Goal: Task Accomplishment & Management: Manage account settings

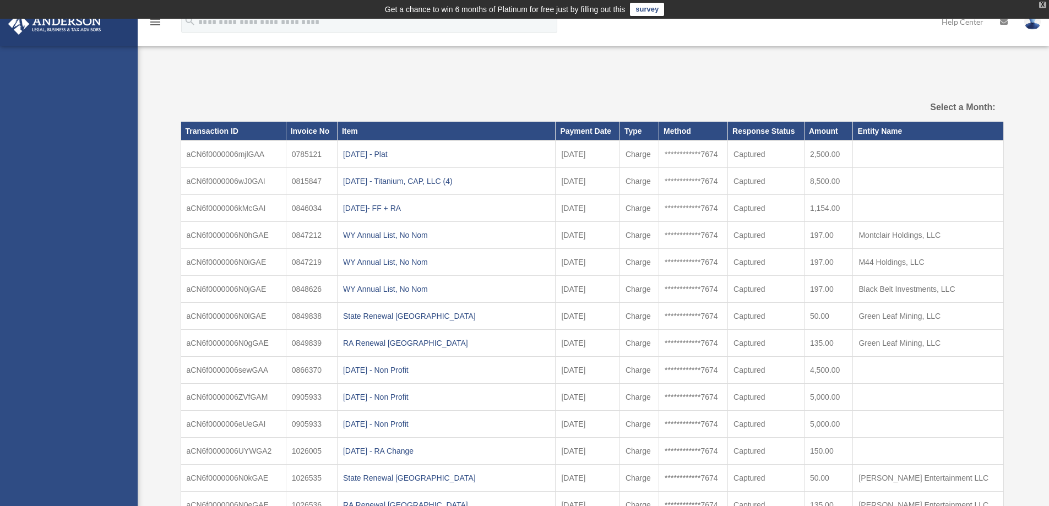
click at [1043, 6] on div "X" at bounding box center [1042, 5] width 7 height 7
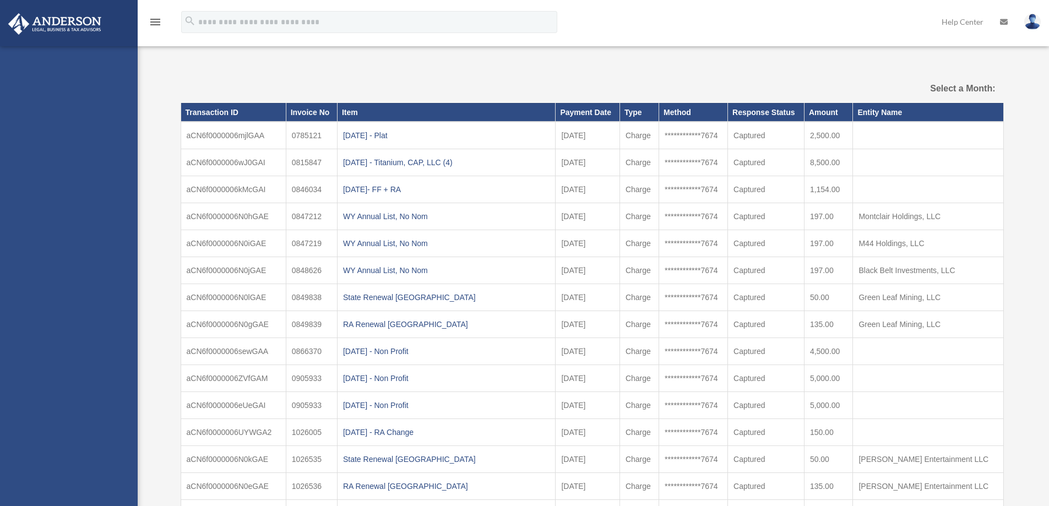
click at [160, 22] on icon "menu" at bounding box center [155, 21] width 13 height 13
select select
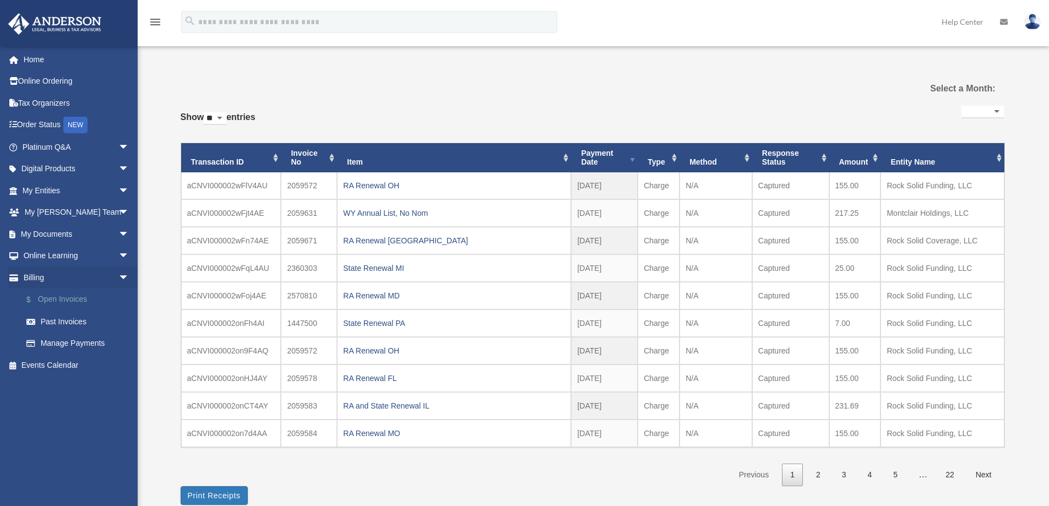
click at [57, 299] on link "$ Open Invoices" at bounding box center [80, 299] width 130 height 23
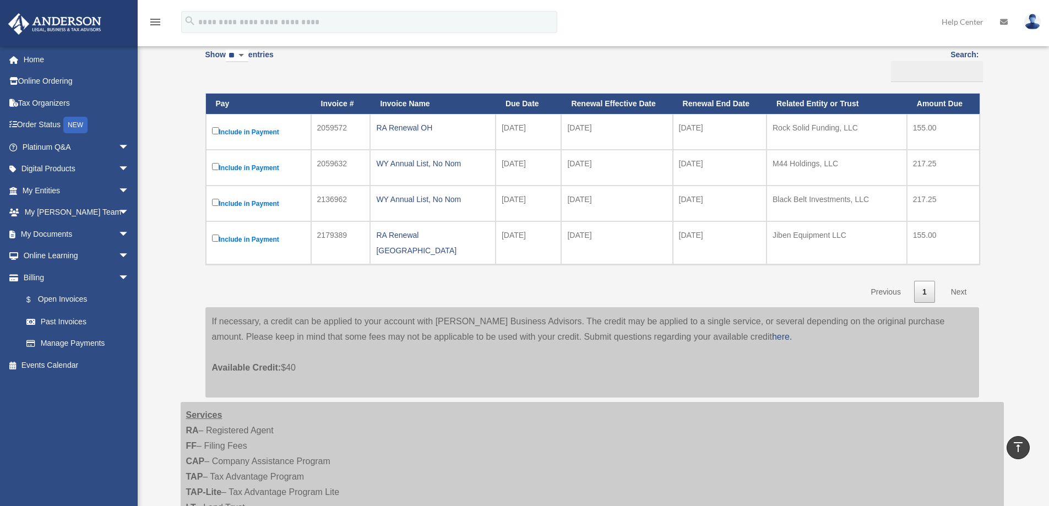
scroll to position [110, 0]
